Goal: Find specific page/section

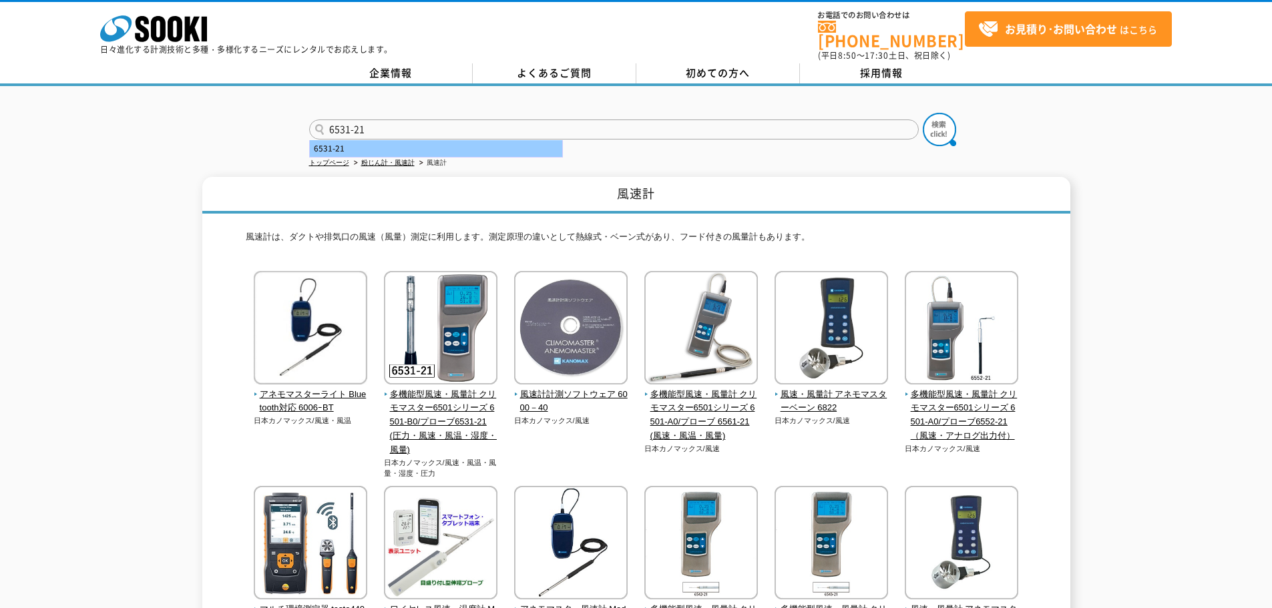
type input "6531-21"
click at [473, 144] on div "6531-21" at bounding box center [436, 148] width 252 height 17
click at [948, 130] on img at bounding box center [939, 129] width 33 height 33
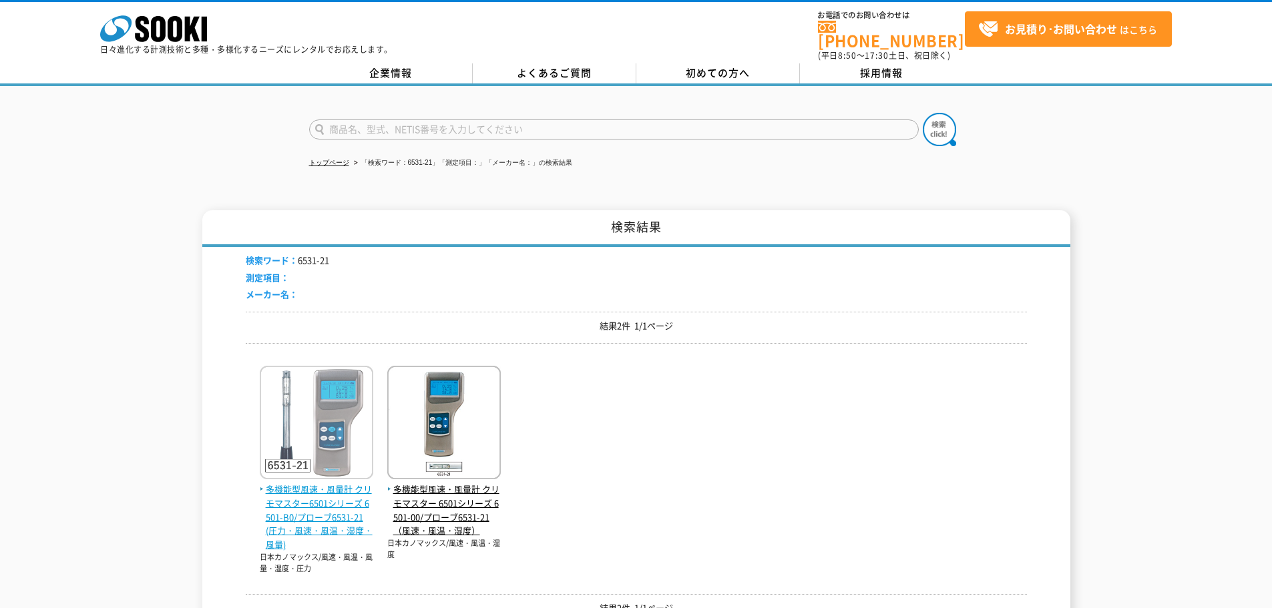
click at [313, 500] on span "多機能型風速・風量計 クリモマスター6501シリーズ 6501-B0/プローブ6531-21(圧力・風速・風温・湿度・風量)" at bounding box center [317, 517] width 114 height 69
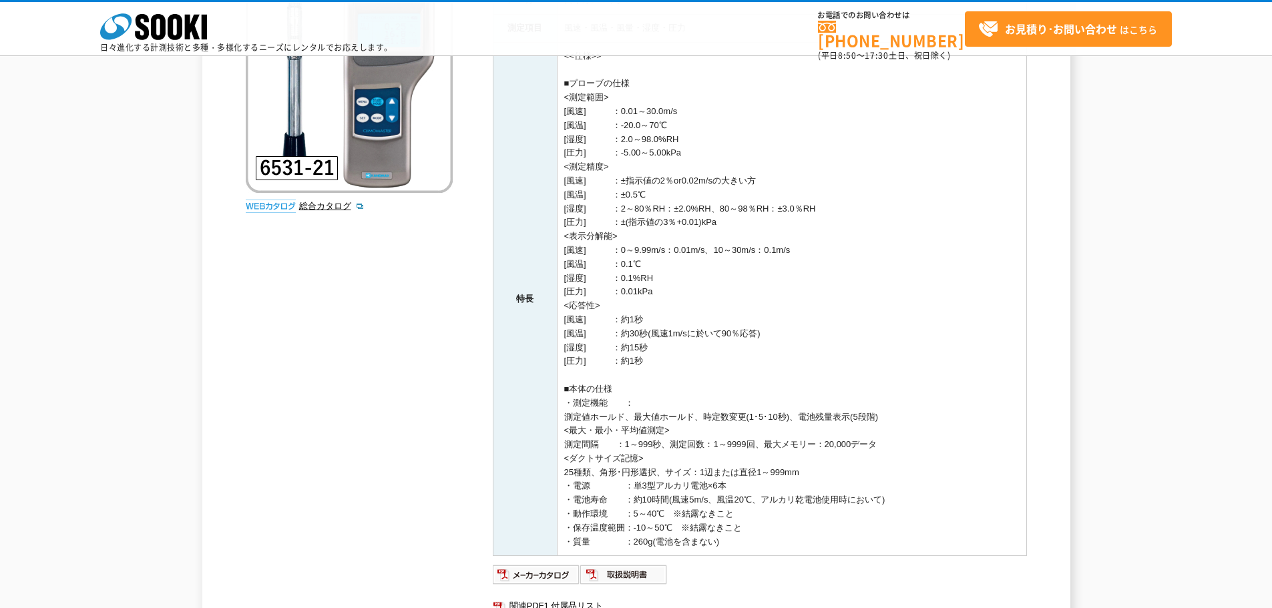
scroll to position [267, 0]
